Goal: Transaction & Acquisition: Purchase product/service

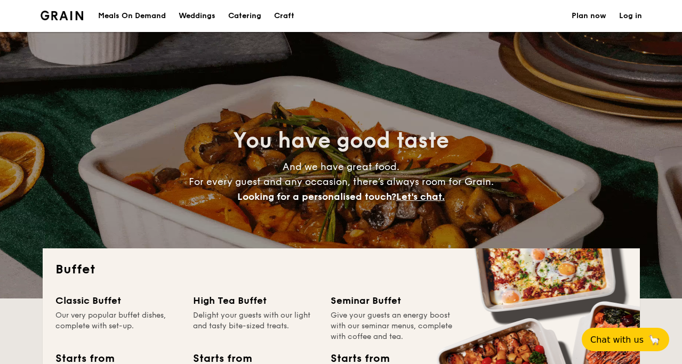
select select
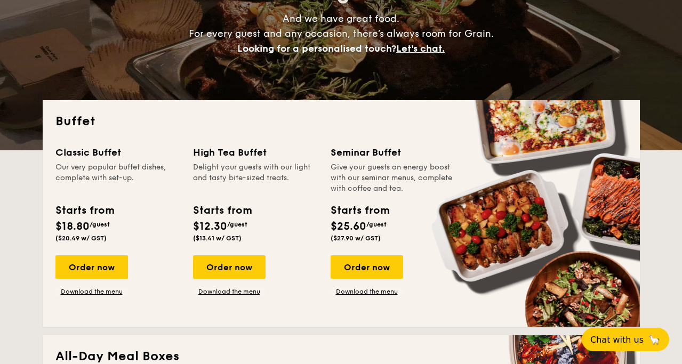
scroll to position [119, 0]
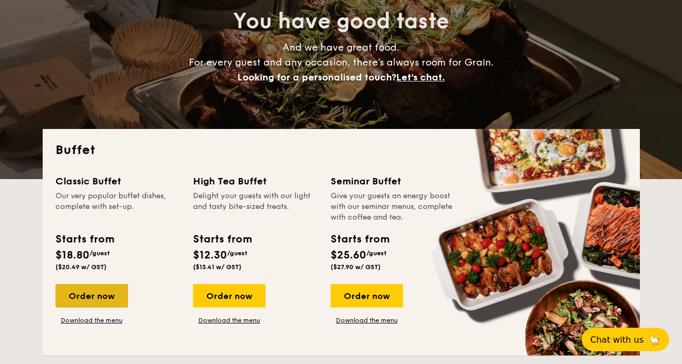
click at [104, 290] on div "Order now" at bounding box center [91, 295] width 72 height 23
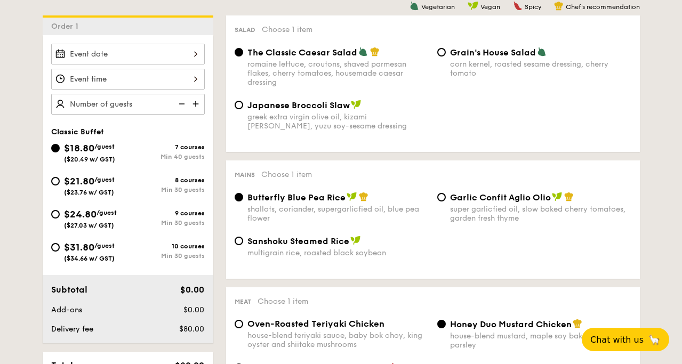
scroll to position [286, 0]
click at [59, 183] on div "$21.80 /guest ($23.76 w/ GST)" at bounding box center [89, 184] width 77 height 22
click at [59, 183] on input "$21.80 /guest ($23.76 w/ GST) 8 courses Min 30 guests" at bounding box center [55, 180] width 9 height 9
radio input "true"
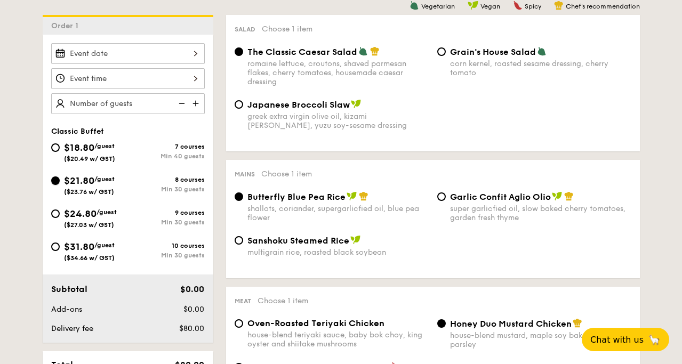
radio input "true"
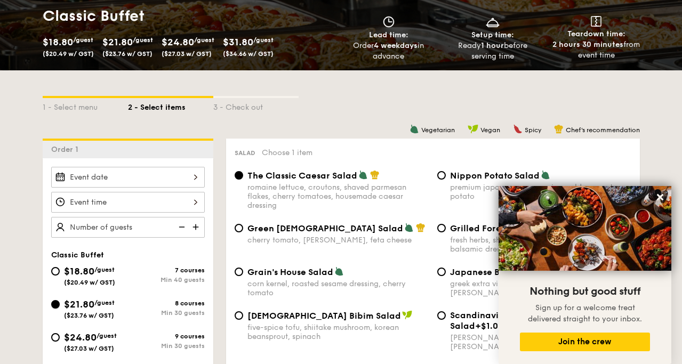
scroll to position [158, 0]
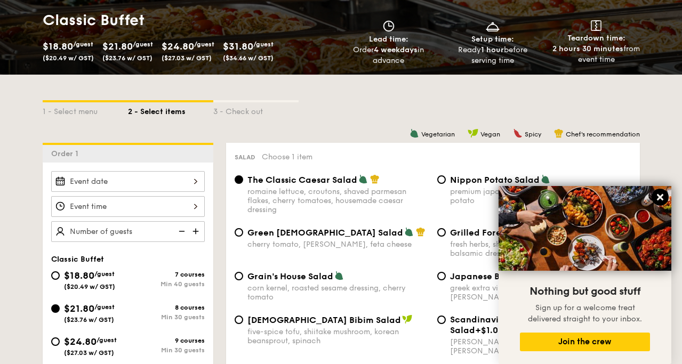
click at [661, 197] on icon at bounding box center [660, 197] width 6 height 6
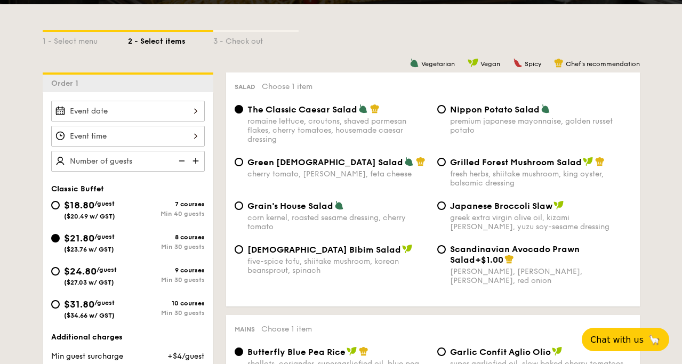
scroll to position [229, 0]
